Goal: Navigation & Orientation: Understand site structure

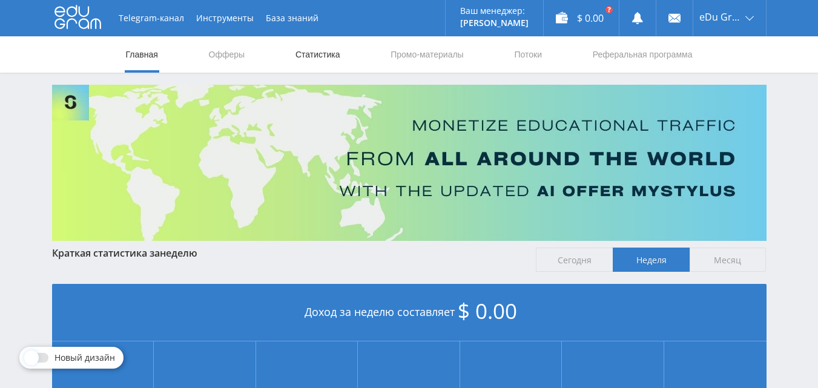
click at [299, 58] on link "Статистика" at bounding box center [317, 54] width 47 height 36
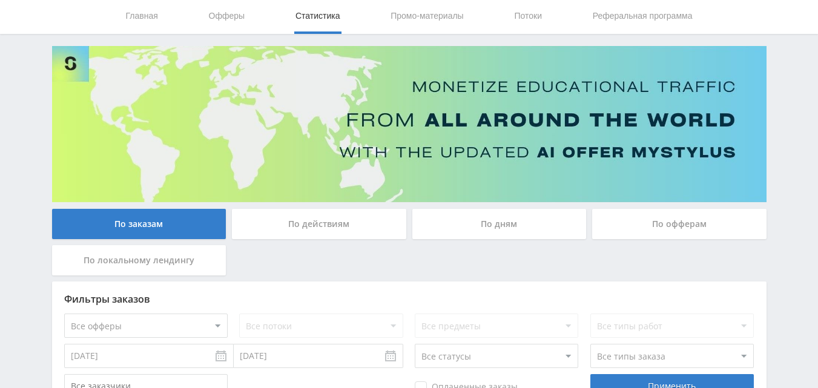
scroll to position [61, 0]
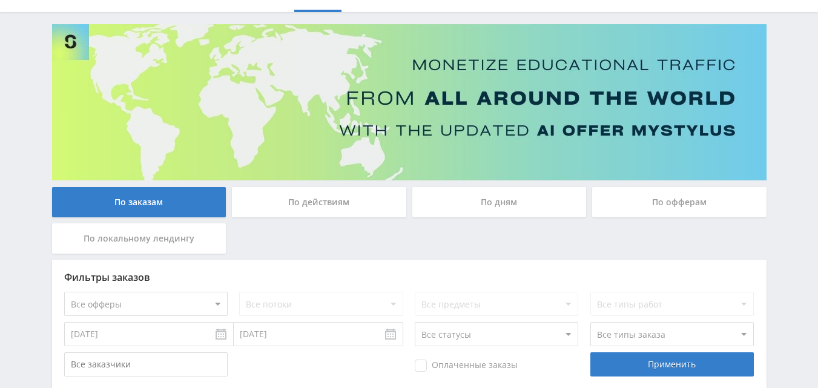
click at [649, 205] on div "По офферам" at bounding box center [679, 202] width 174 height 30
click at [0, 0] on input "По офферам" at bounding box center [0, 0] width 0 height 0
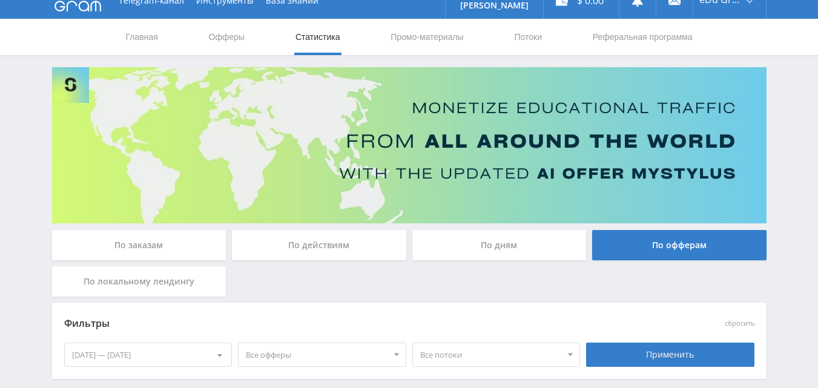
scroll to position [0, 0]
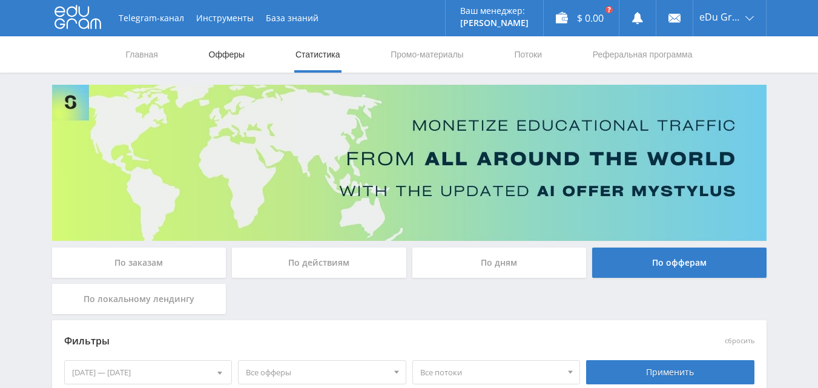
click at [224, 54] on link "Офферы" at bounding box center [227, 54] width 39 height 36
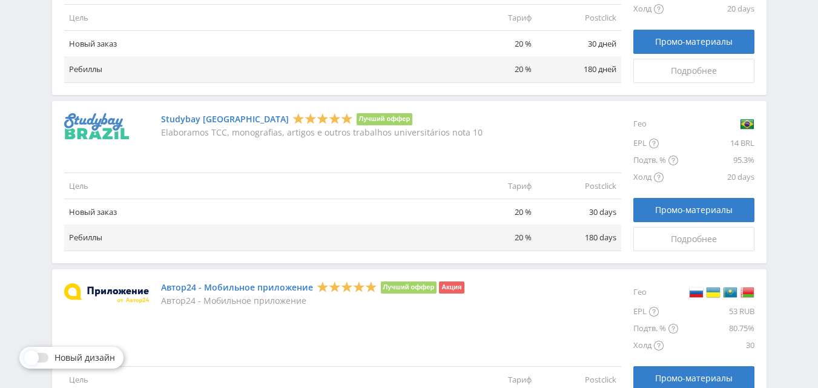
scroll to position [1272, 0]
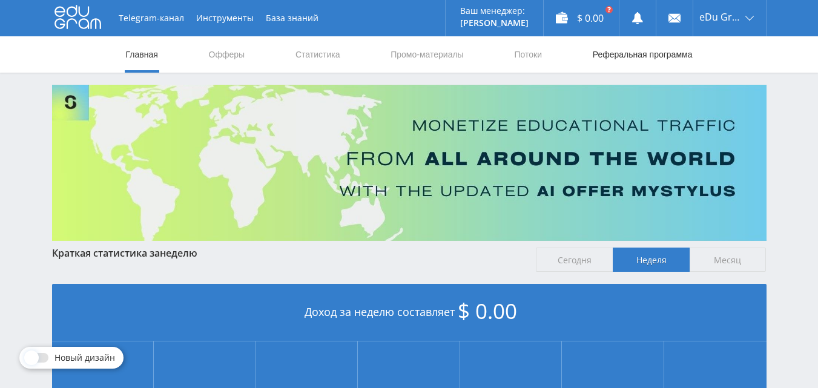
click at [655, 51] on link "Реферальная программа" at bounding box center [643, 54] width 102 height 36
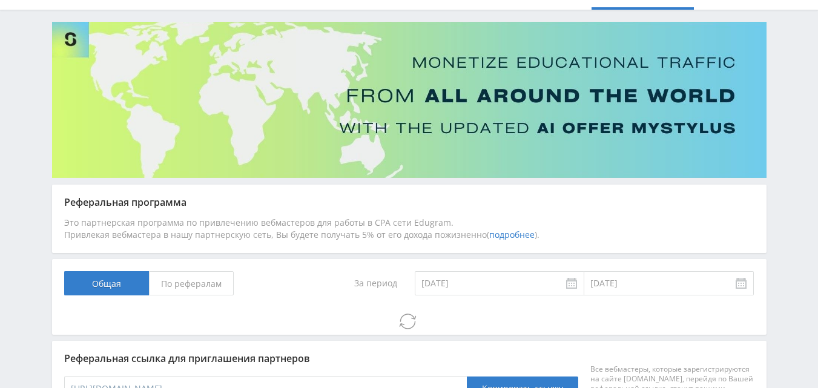
scroll to position [157, 0]
